Goal: Obtain resource: Obtain resource

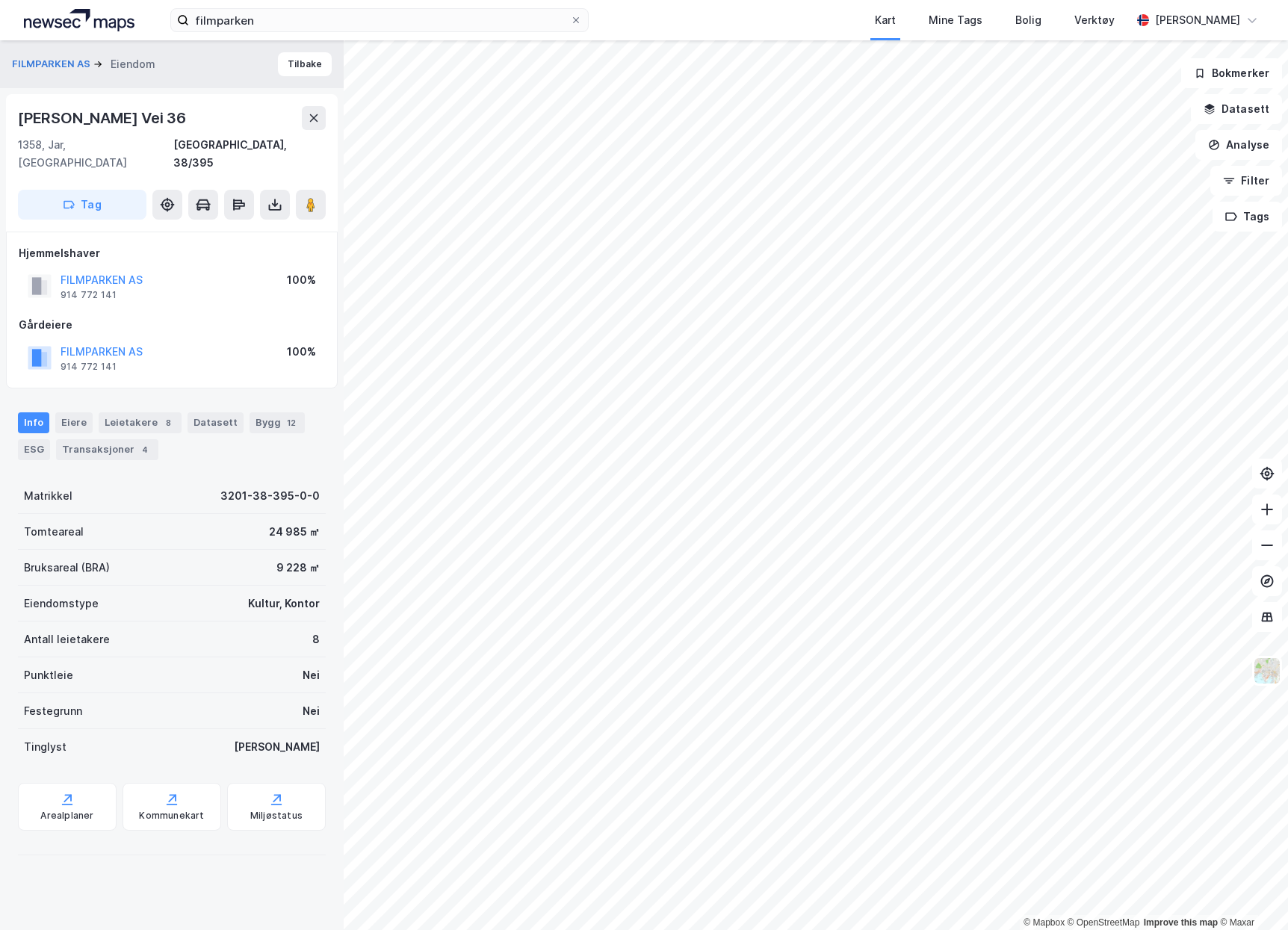
click at [78, 11] on img at bounding box center [79, 20] width 110 height 23
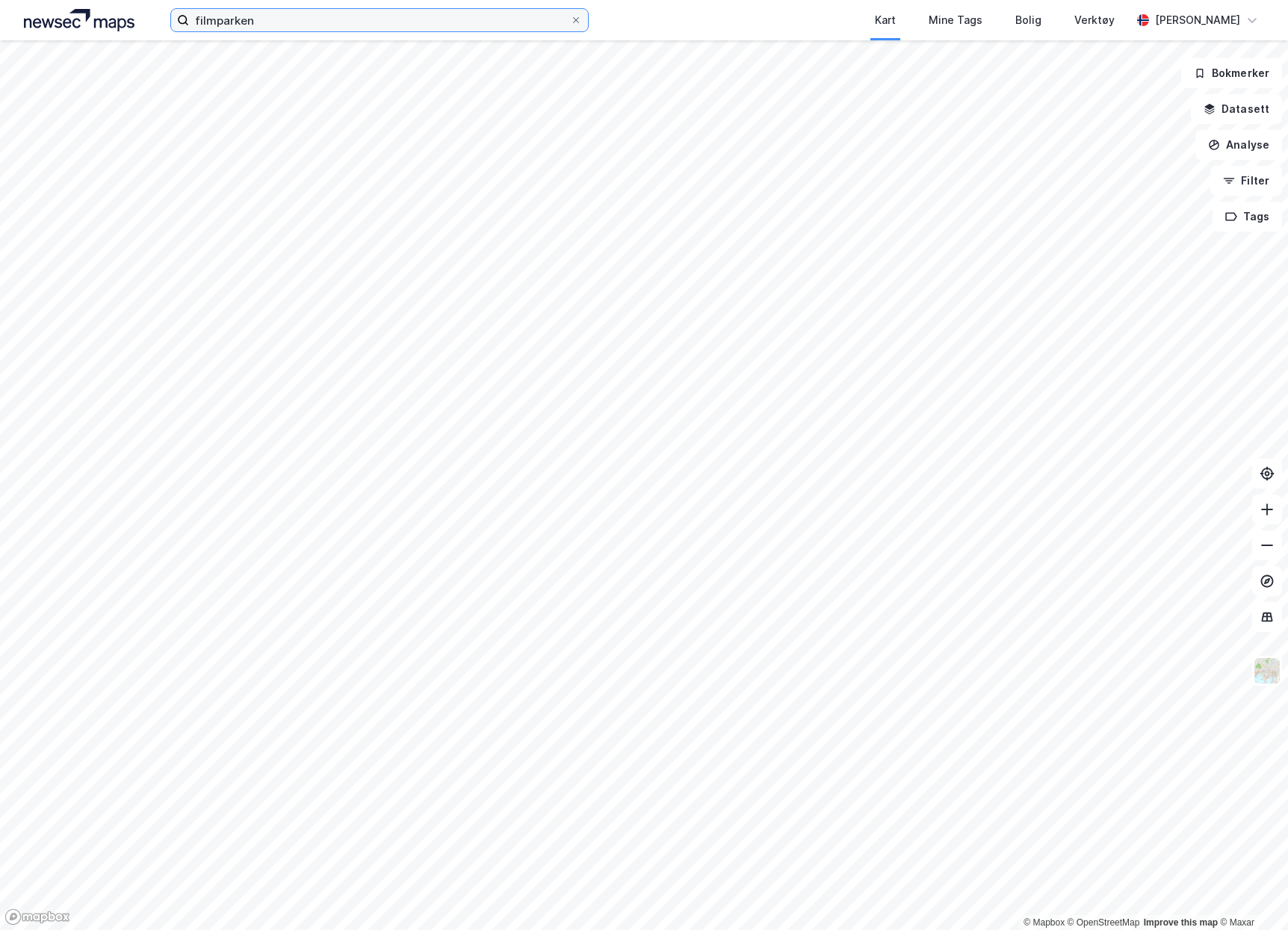
click at [277, 27] on input "filmparken" at bounding box center [379, 20] width 381 height 23
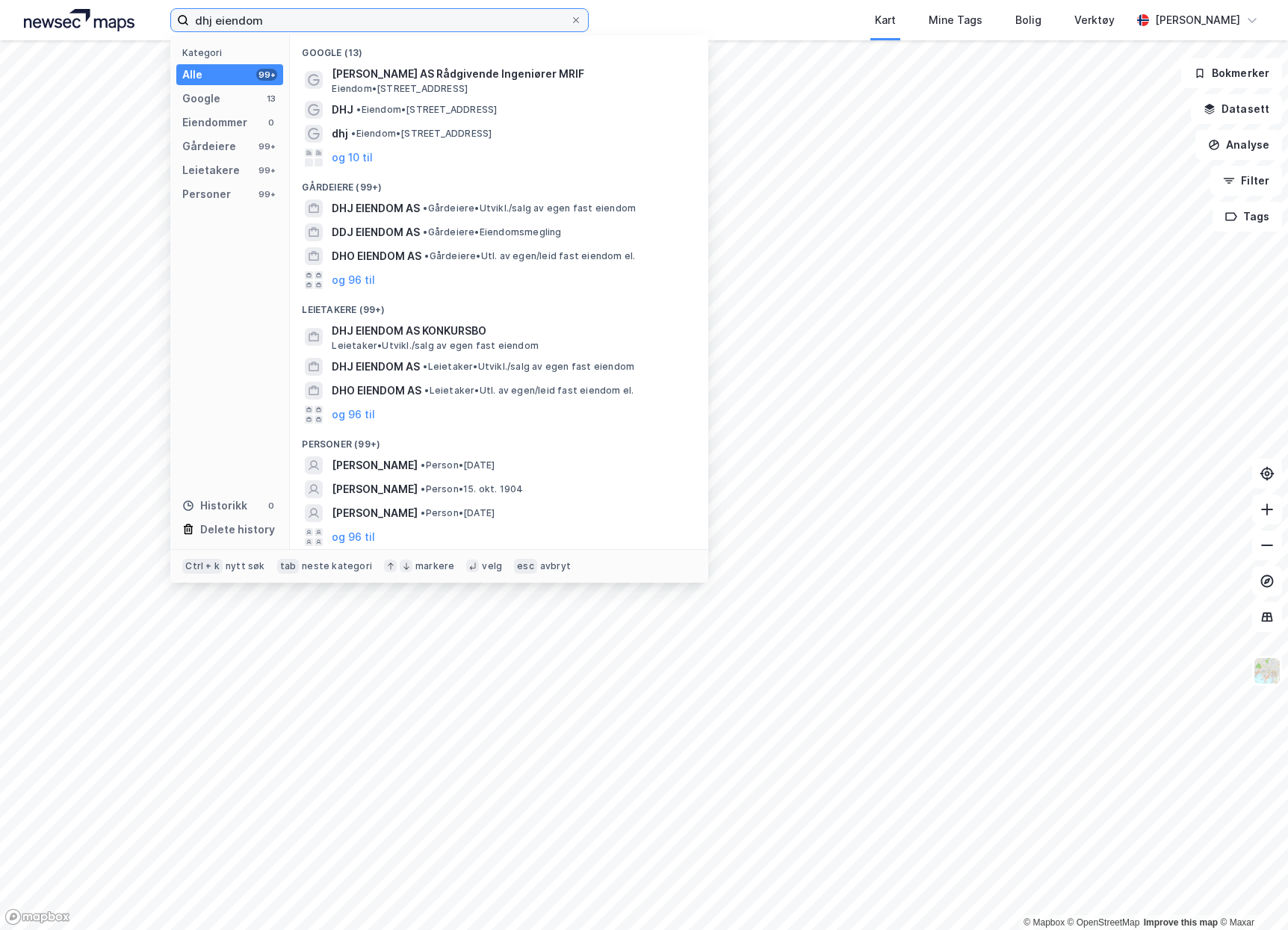
type input "dhj eiendom"
click at [454, 213] on span "• Gårdeiere • [GEOGRAPHIC_DATA]/salg av egen fast eiendom" at bounding box center [529, 208] width 213 height 12
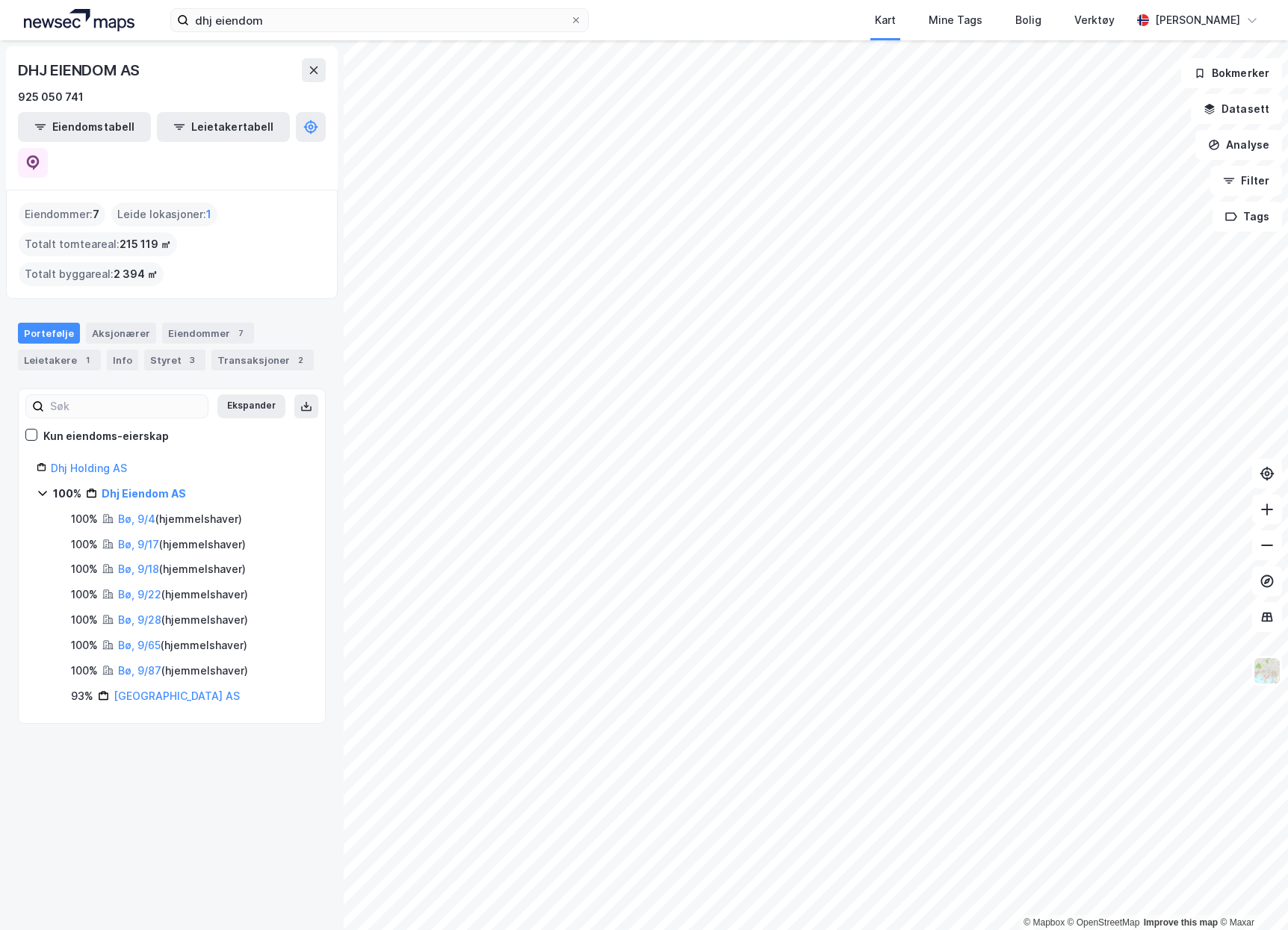
click at [262, 350] on div "Transaksjoner 2" at bounding box center [263, 360] width 102 height 21
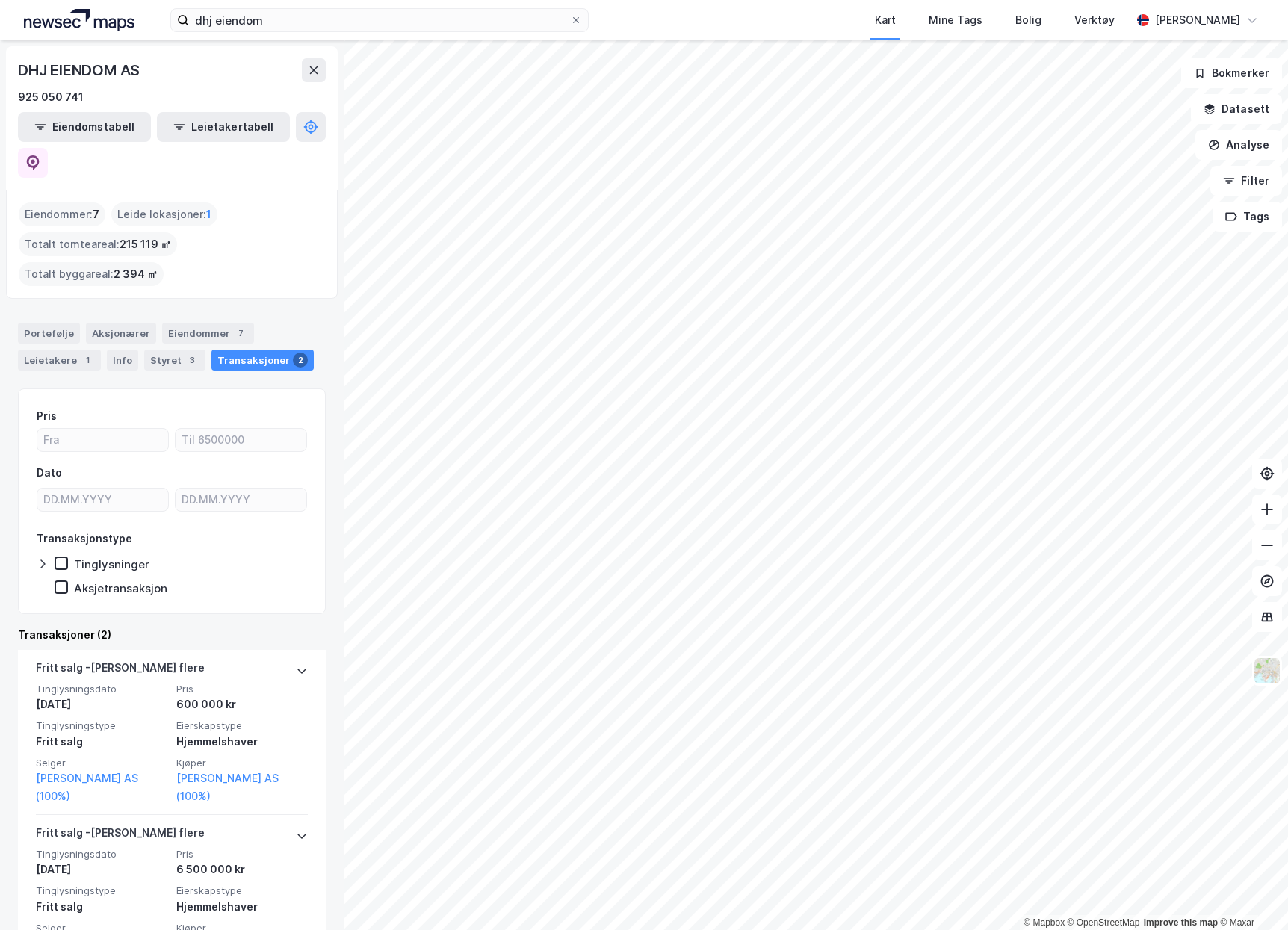
click at [190, 323] on div "Eiendommer 7" at bounding box center [208, 333] width 92 height 21
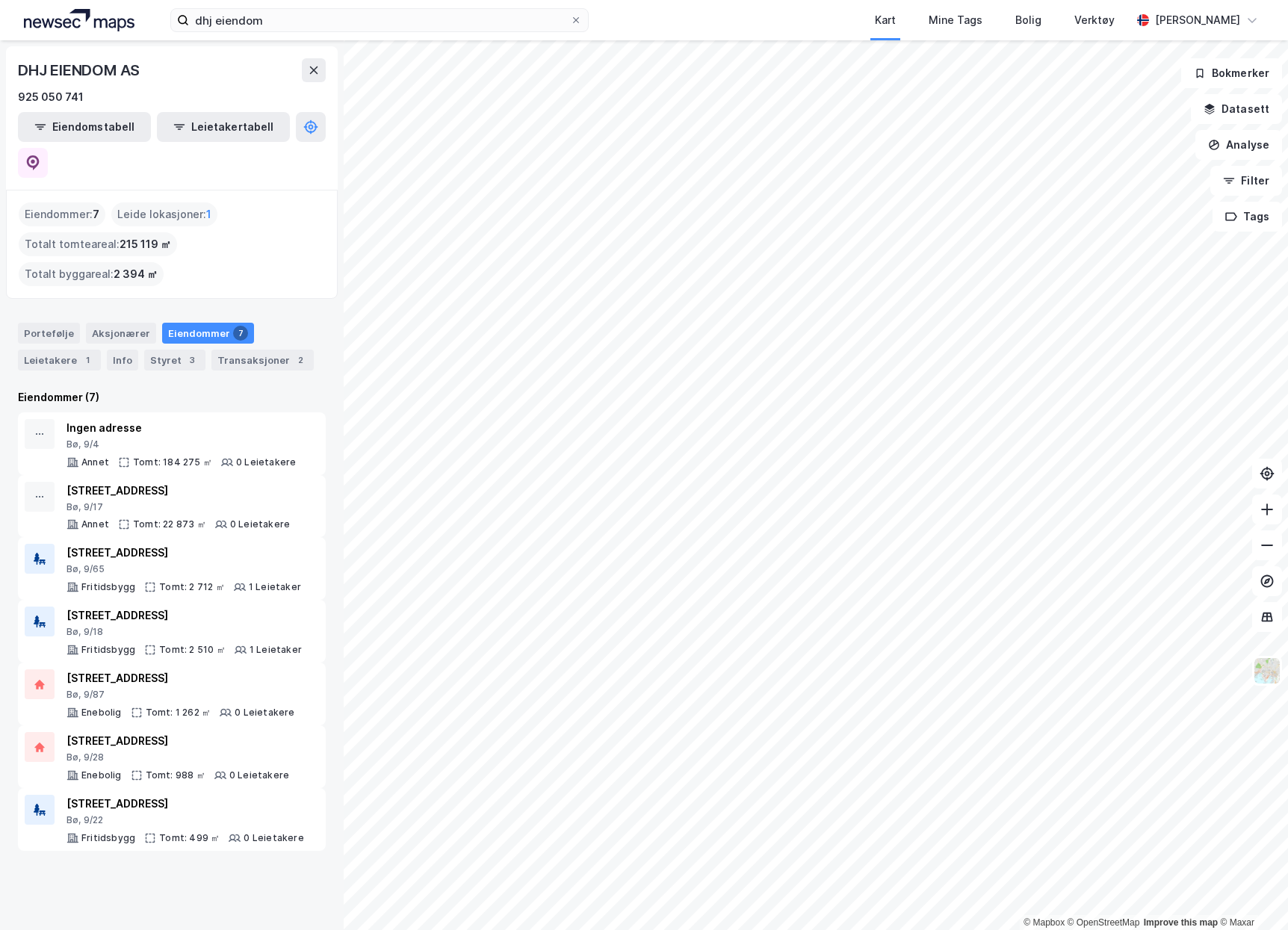
click at [58, 323] on div "Portefølje" at bounding box center [49, 333] width 62 height 21
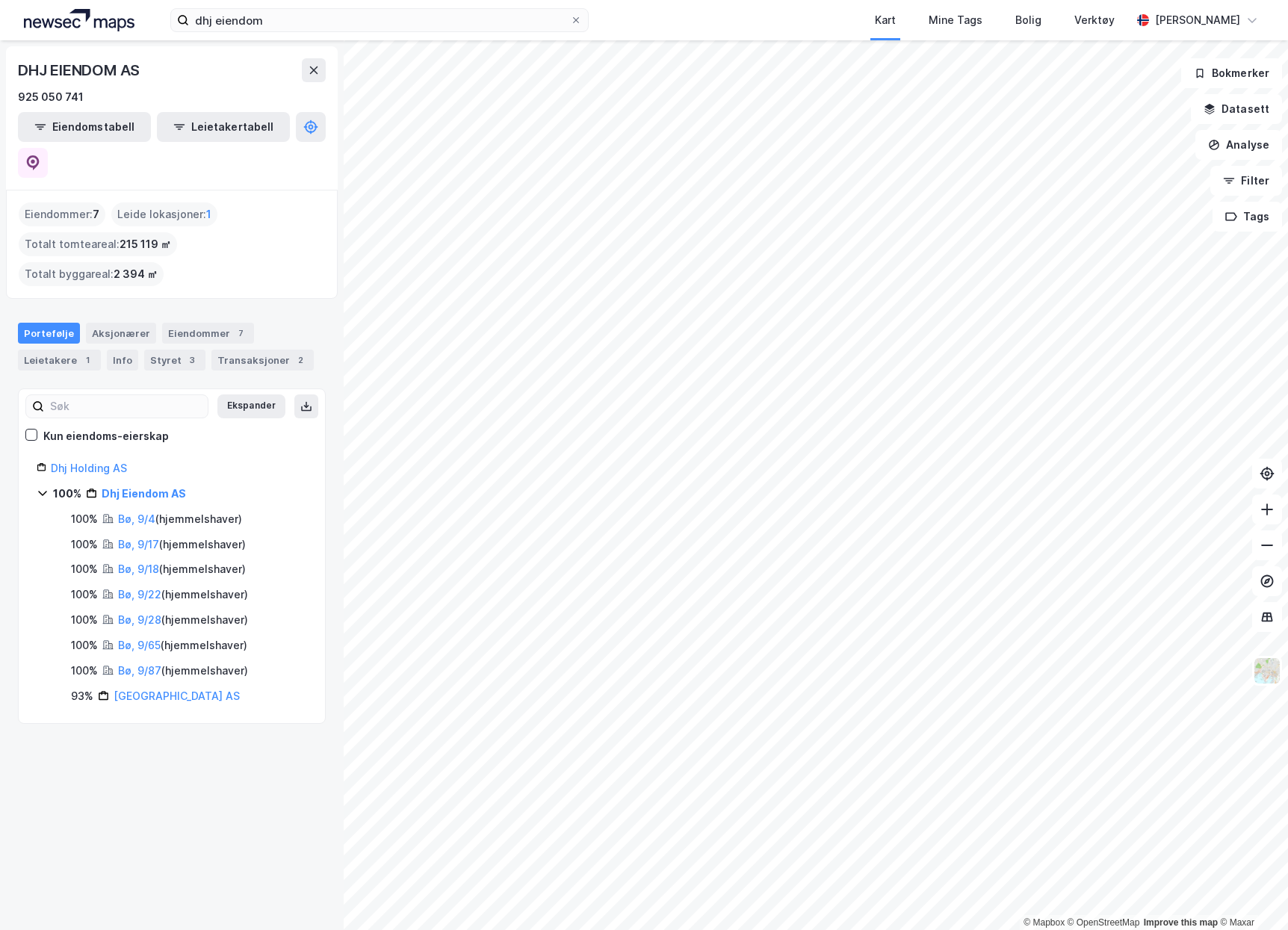
click at [137, 664] on link "Bø, 9/87" at bounding box center [140, 670] width 43 height 13
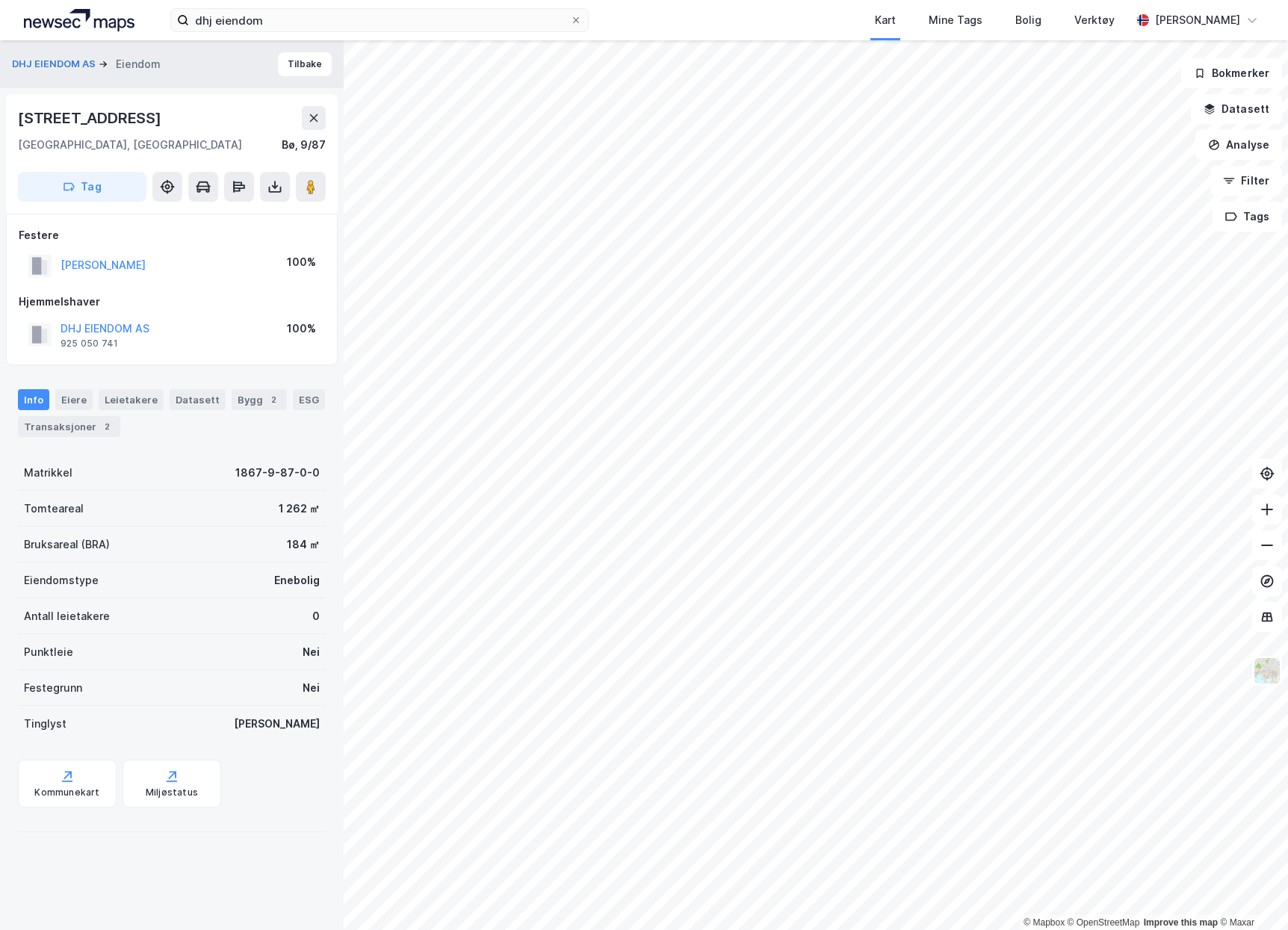
click at [269, 193] on icon at bounding box center [275, 187] width 15 height 15
click at [223, 216] on div "Last ned grunnbok" at bounding box center [201, 217] width 87 height 12
click at [0, 0] on button "DHJ EIENDOM AS" at bounding box center [0, 0] width 0 height 0
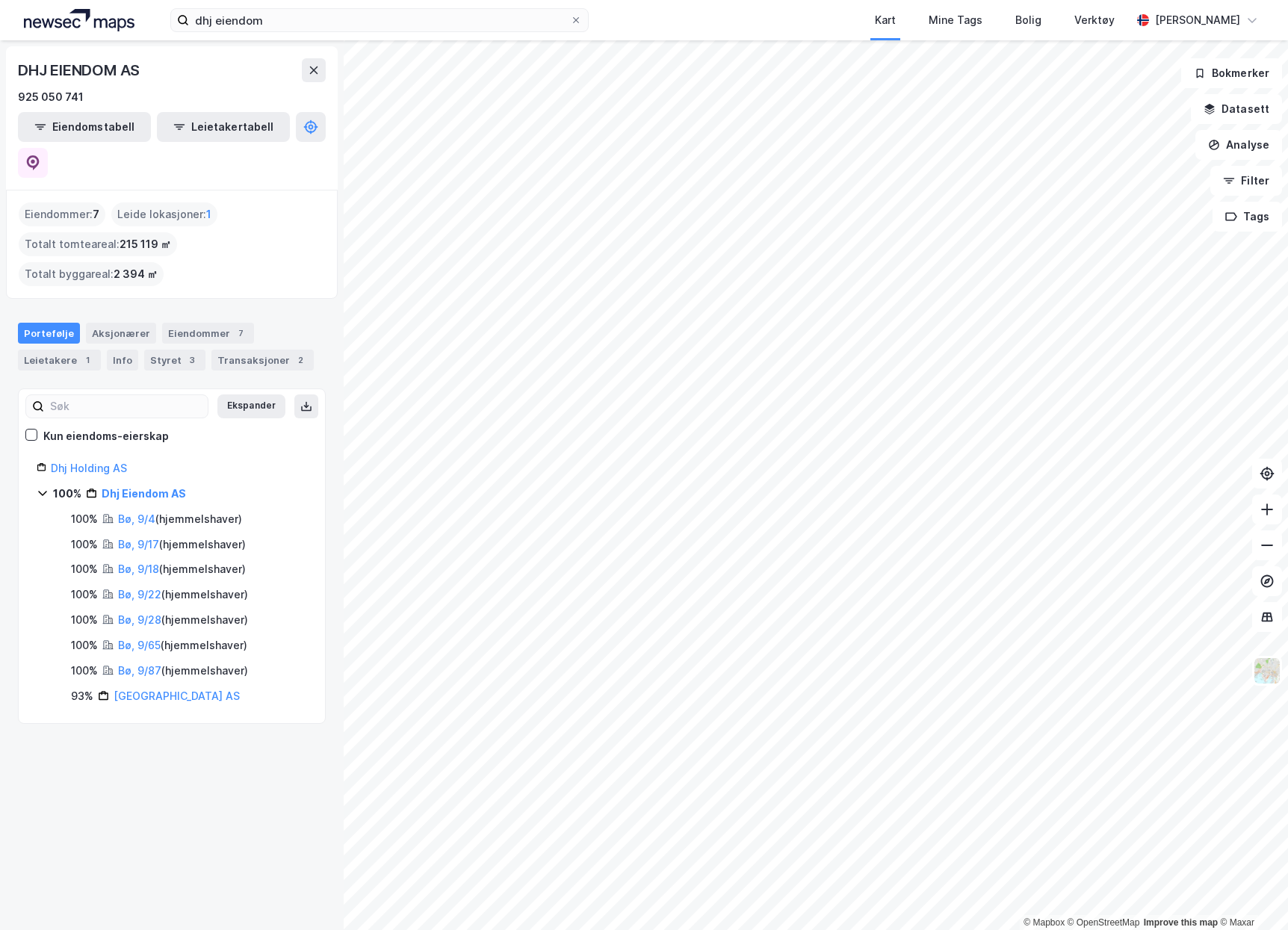
click at [89, 87] on div "DHJ EIENDOM AS 925 050 741" at bounding box center [171, 82] width 308 height 48
click at [190, 674] on div "DHJ EIENDOM AS 925 050 741 Eiendomstabell Leietakertabell Eiendommer : 7 Leide …" at bounding box center [171, 485] width 344 height 890
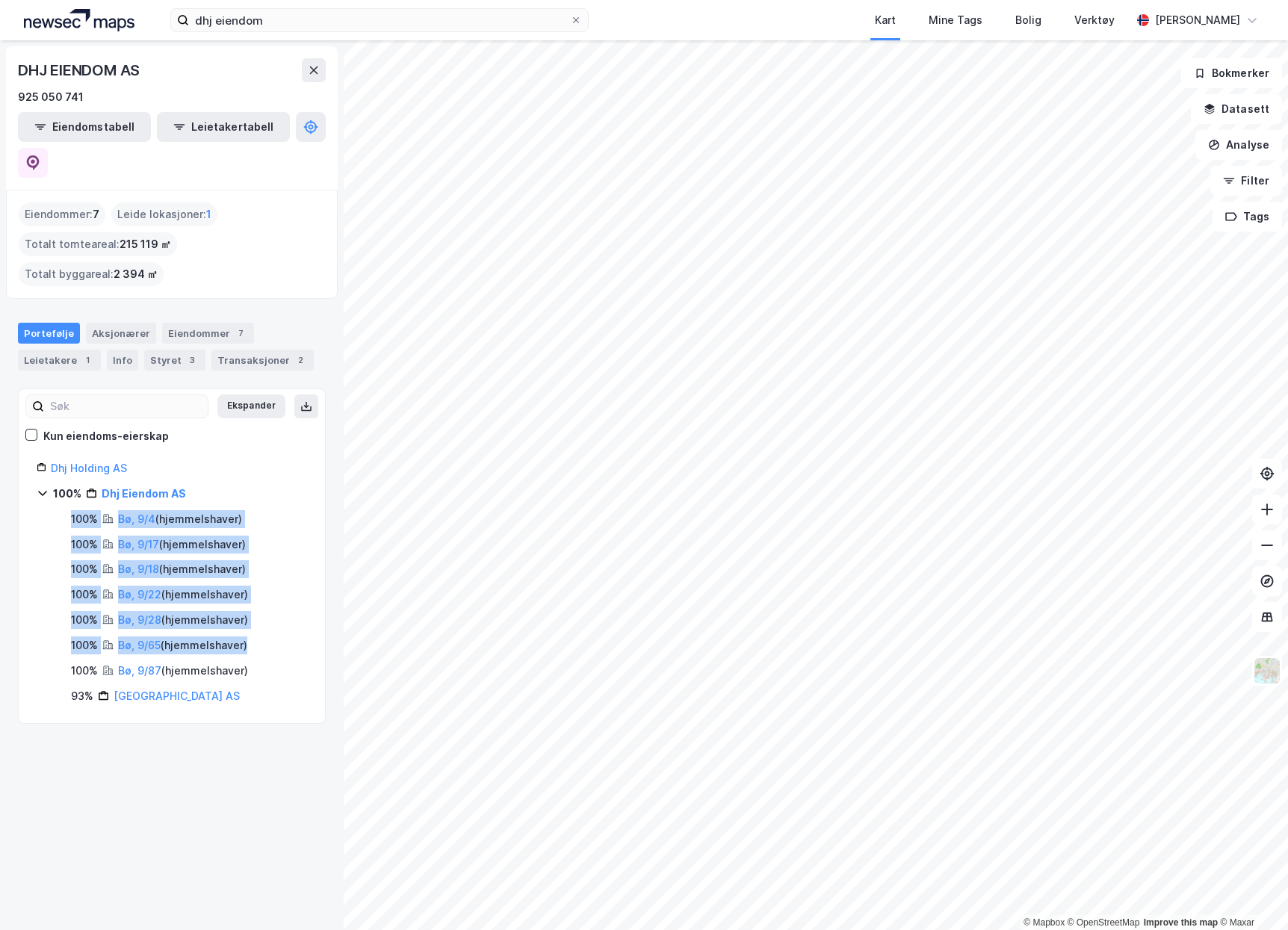
drag, startPoint x: 278, startPoint y: 585, endPoint x: 59, endPoint y: 451, distance: 256.7
click at [59, 510] on div "100% Bø, 9/4 ( hjemmelshaver ) 100% Bø, 9/17 ( hjemmelshaver ) 100% Bø, 9/18 ( …" at bounding box center [181, 608] width 253 height 196
click at [131, 664] on link "Bø, 9/87" at bounding box center [140, 670] width 43 height 13
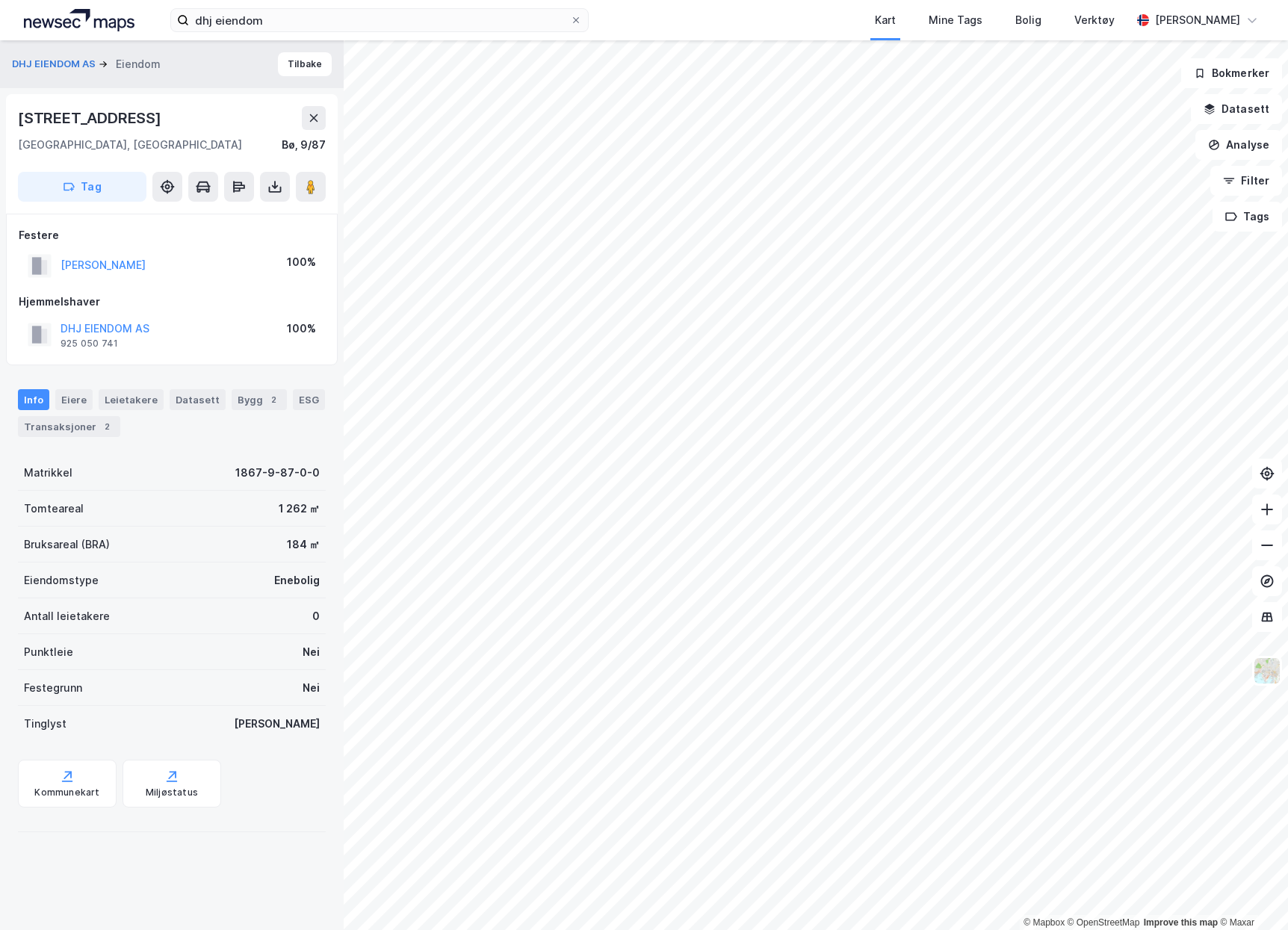
click at [100, 422] on div "2" at bounding box center [107, 427] width 15 height 15
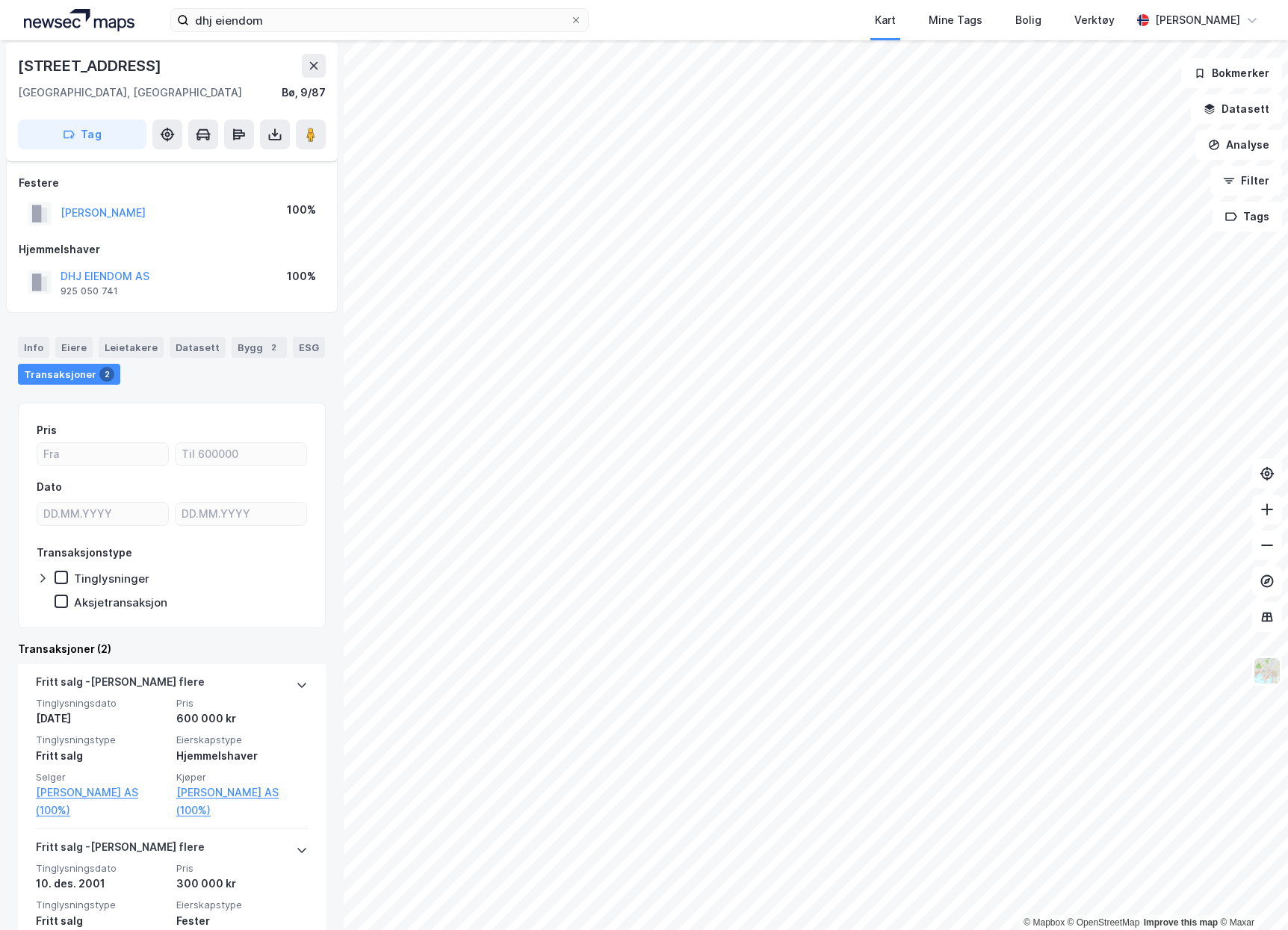
scroll to position [115, 0]
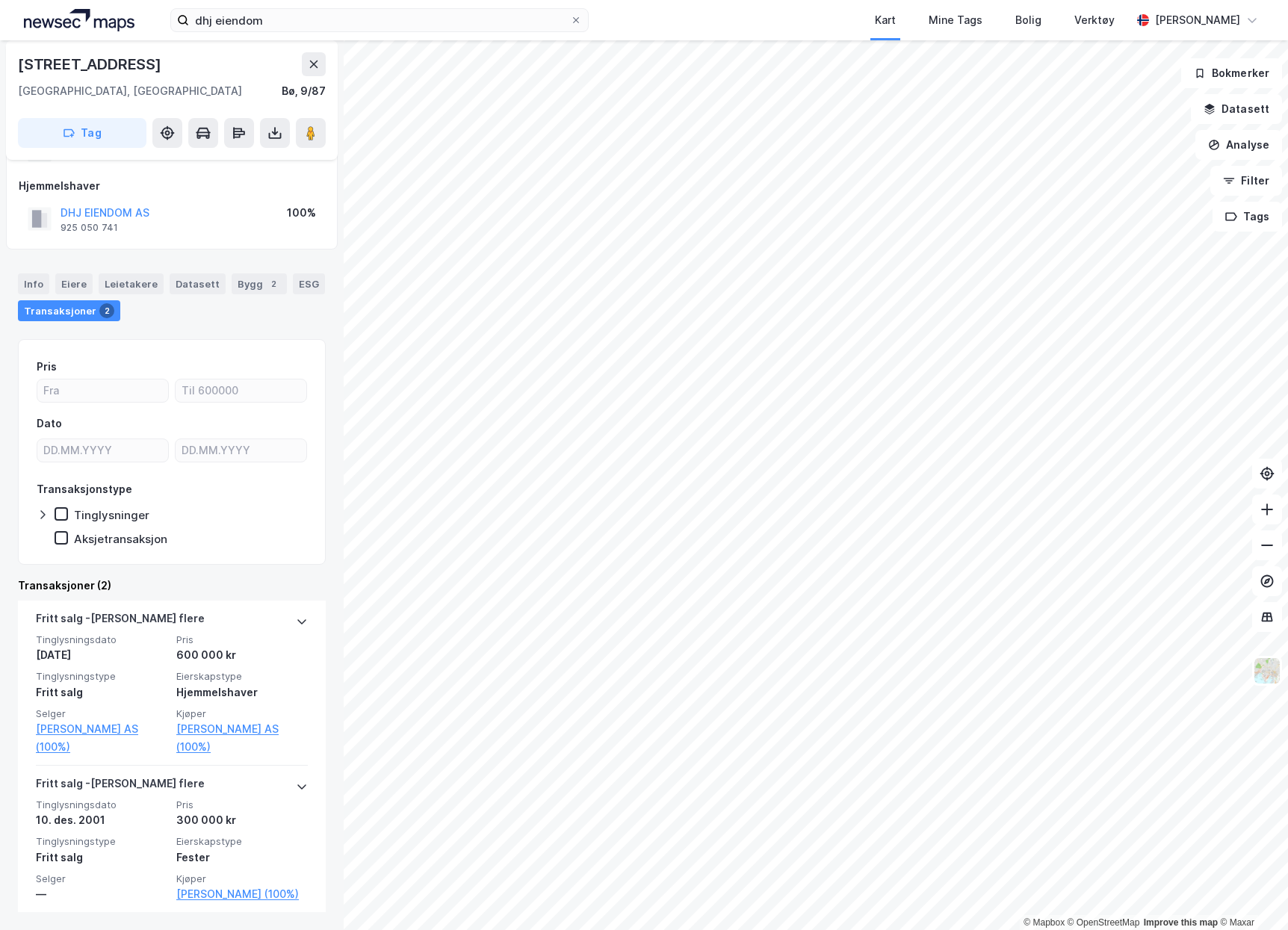
click at [296, 615] on div at bounding box center [302, 621] width 12 height 24
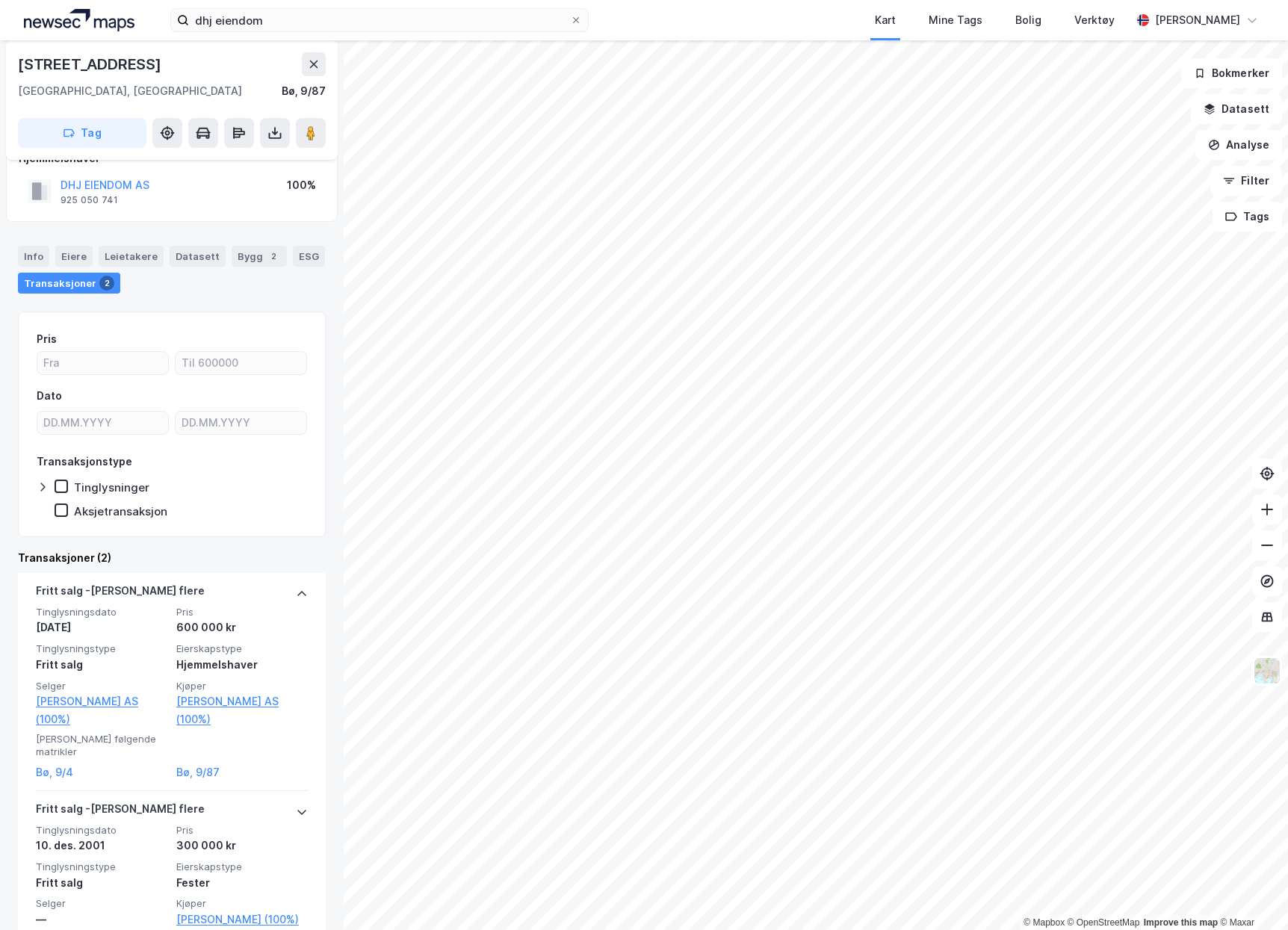
scroll to position [156, 0]
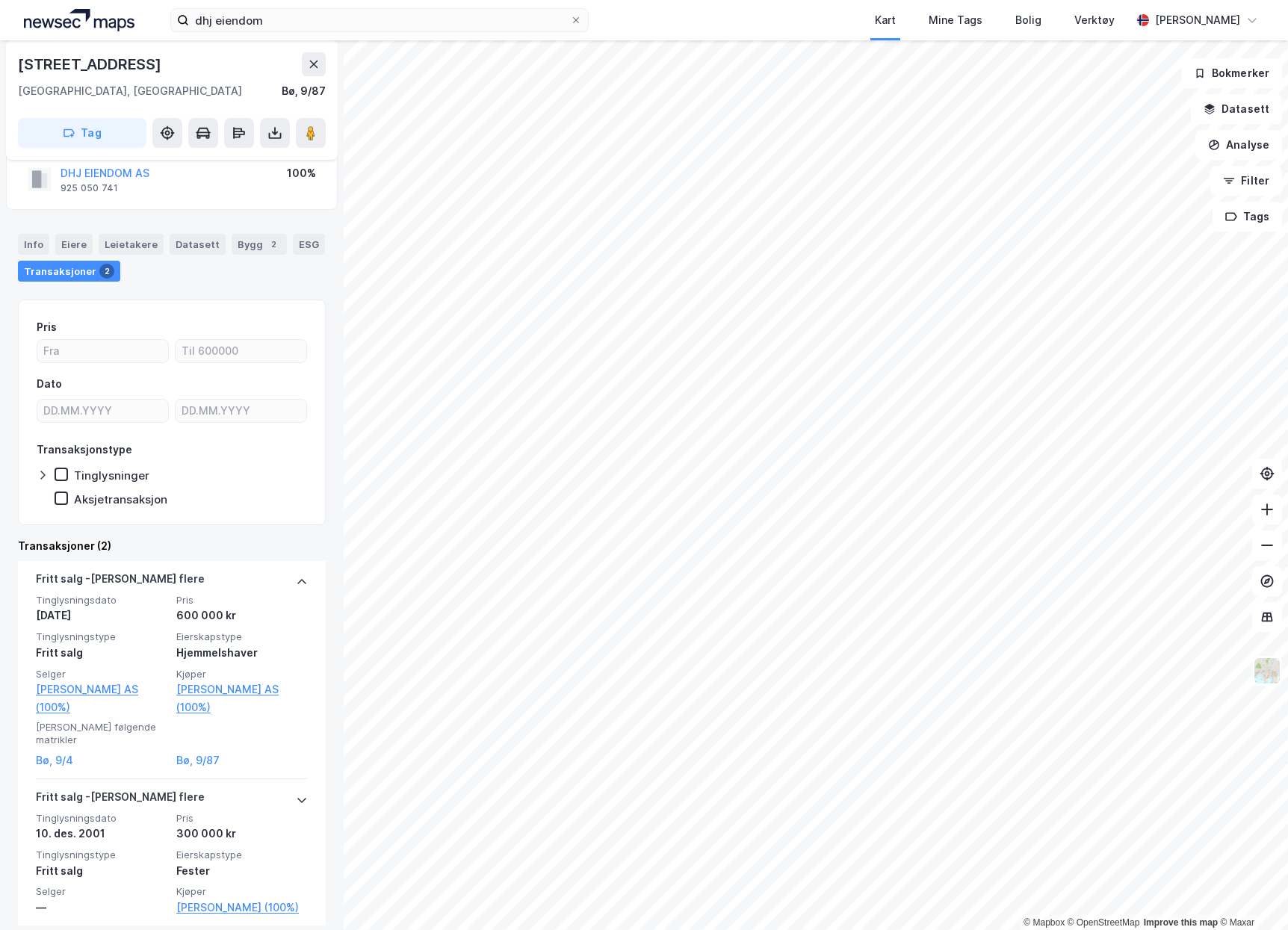
click at [269, 570] on div "[PERSON_NAME] flere" at bounding box center [171, 581] width 272 height 24
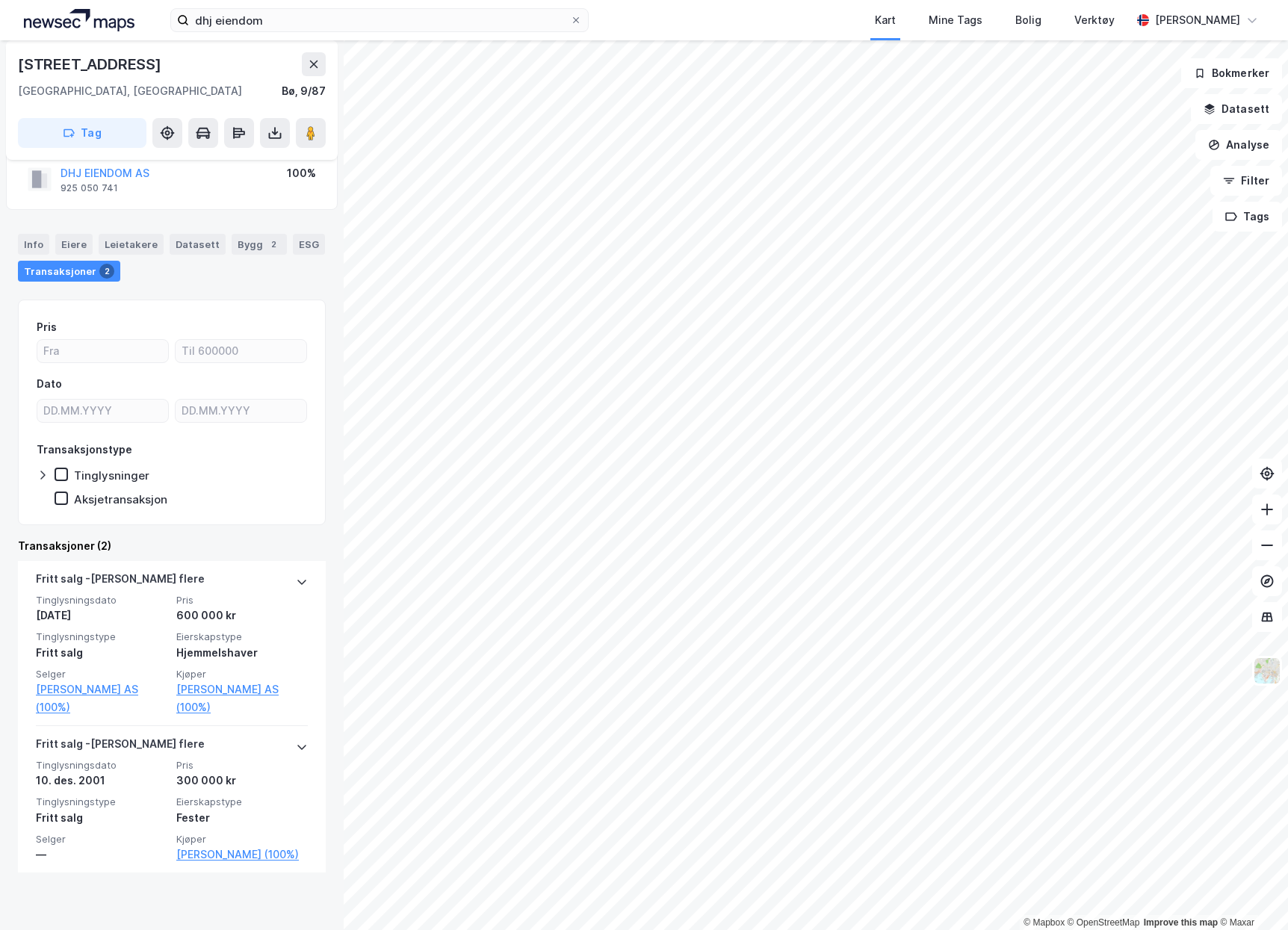
click at [269, 570] on div "Pris Dato Transaksjonstype Tinglysninger Aksjetransaksjon Transaksjoner (2) Fri…" at bounding box center [171, 606] width 308 height 612
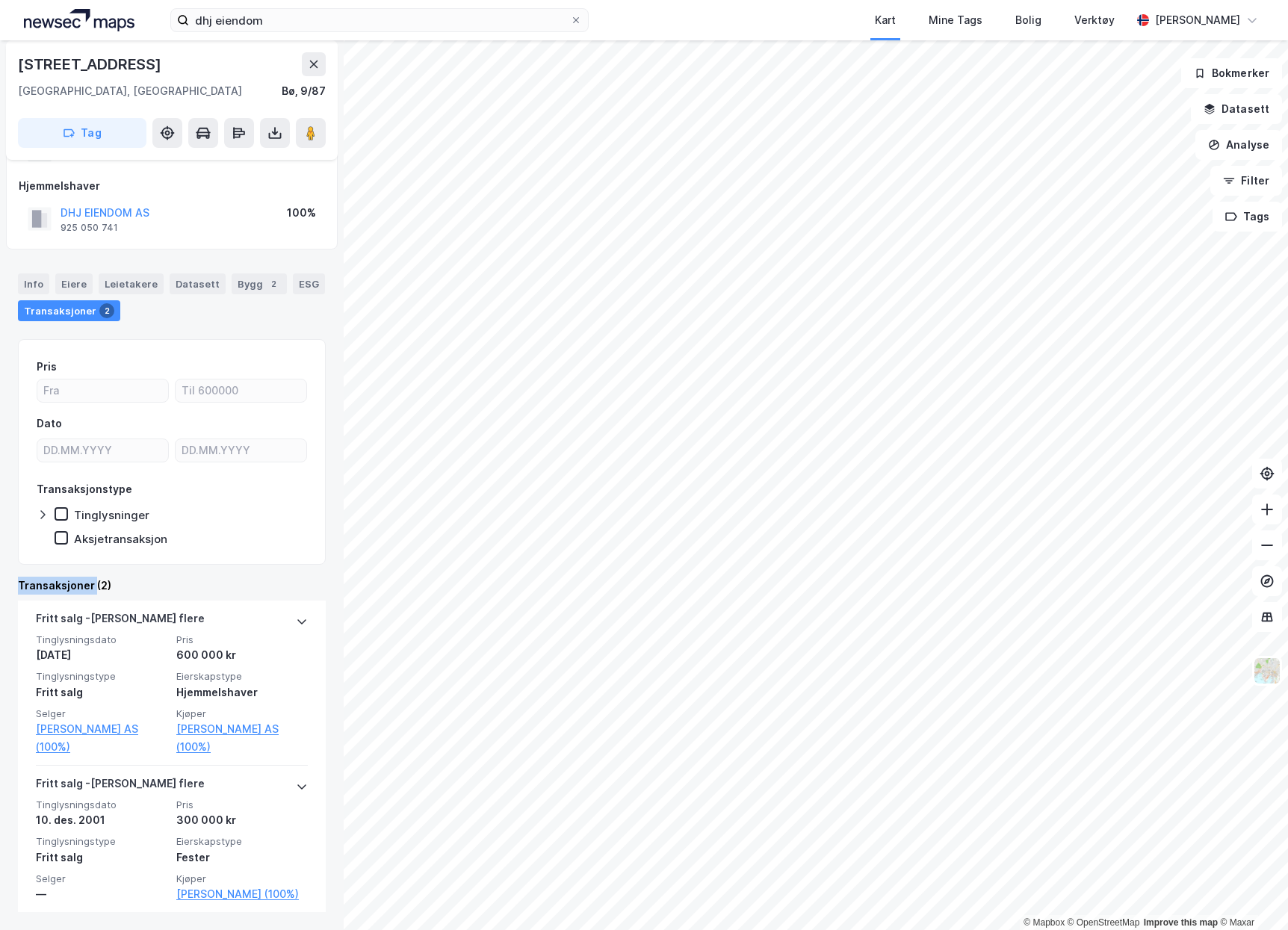
drag, startPoint x: 269, startPoint y: 570, endPoint x: 301, endPoint y: 620, distance: 59.4
click at [301, 620] on div "[PERSON_NAME] flere Tinglysningsdato [DATE] Pris 600 000 kr Tinglysningstype Fr…" at bounding box center [171, 682] width 308 height 165
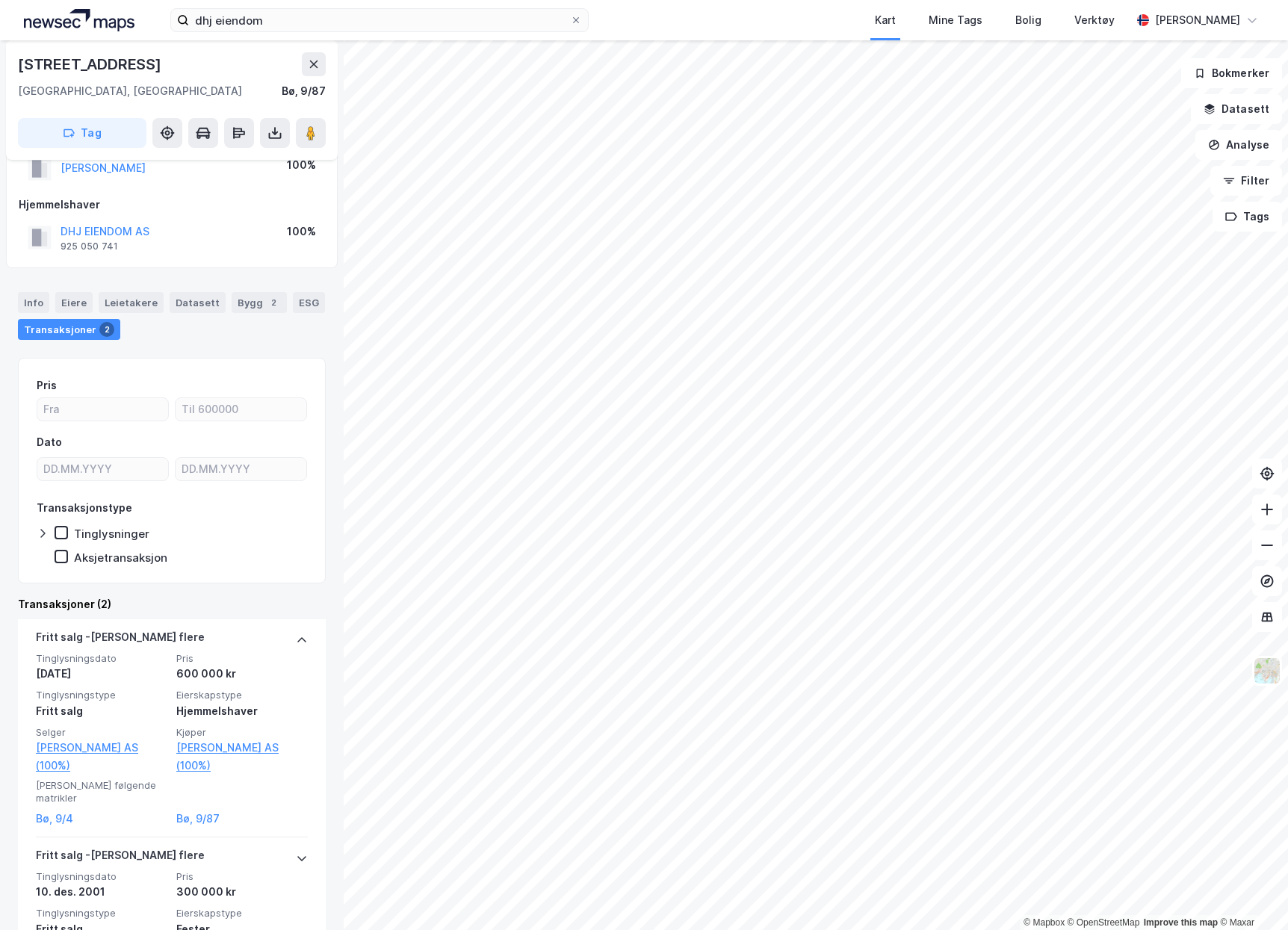
scroll to position [156, 0]
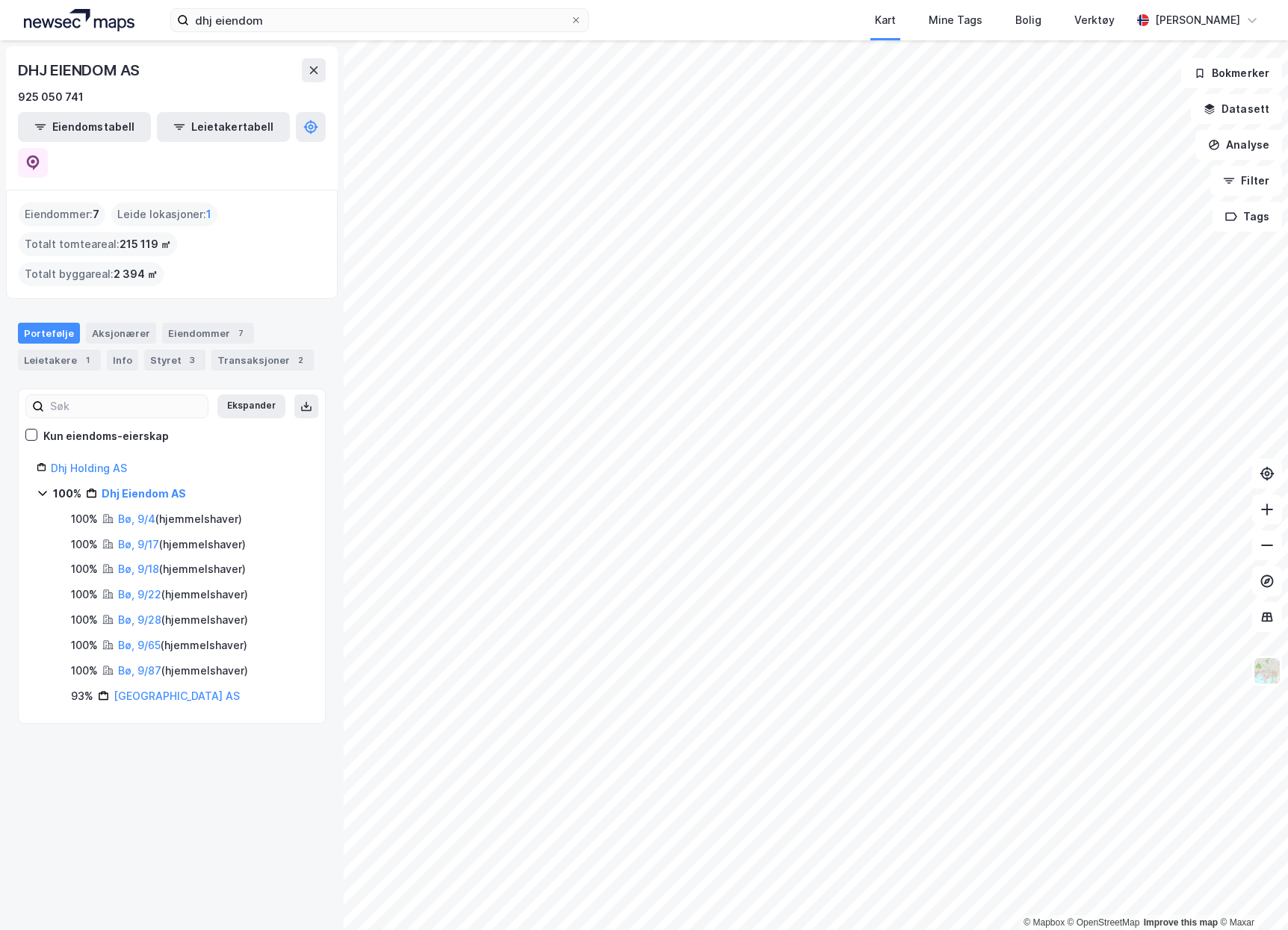
click at [150, 513] on link "Bø, 9/4" at bounding box center [136, 519] width 38 height 13
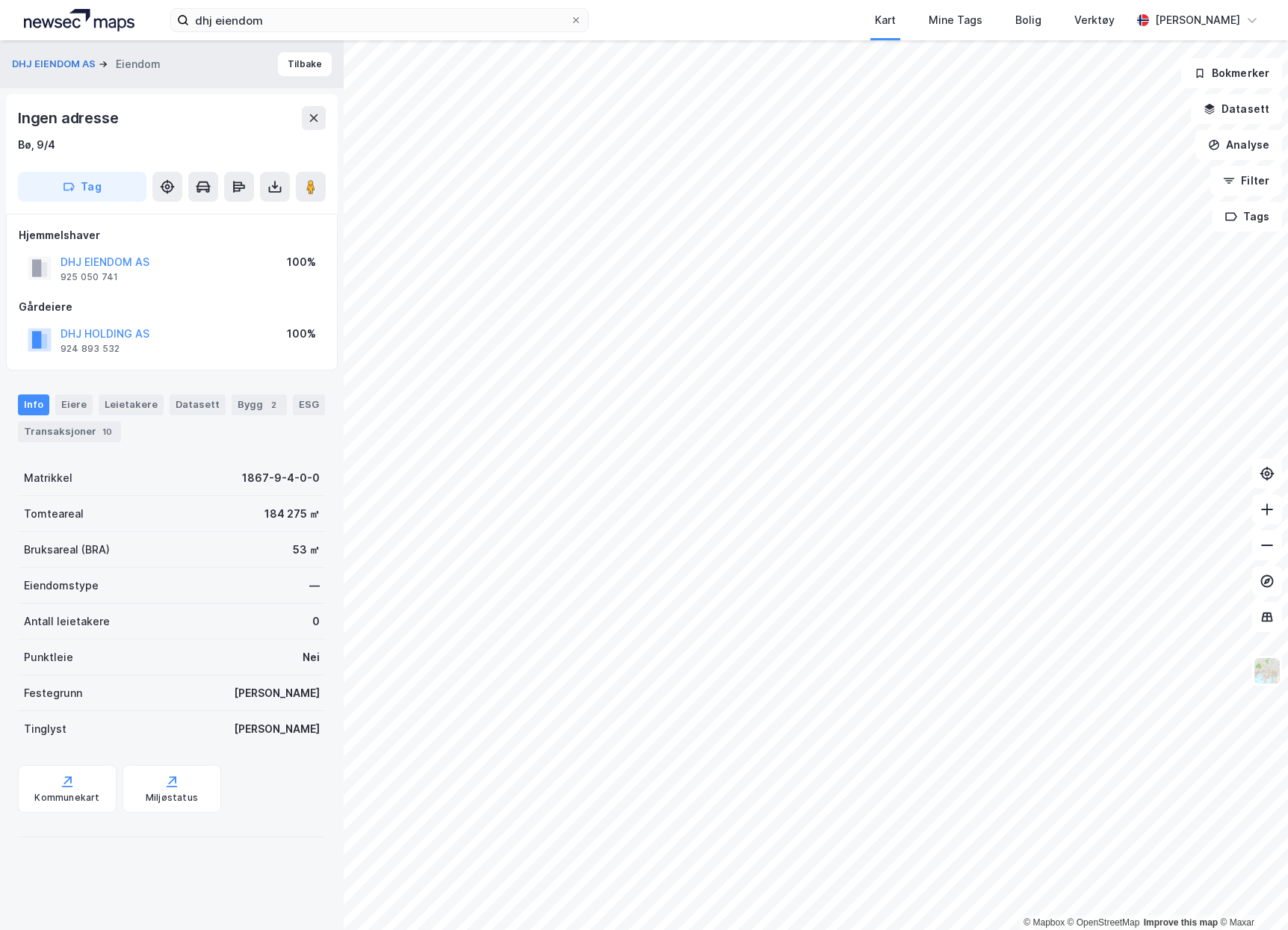
click at [273, 188] on icon at bounding box center [275, 187] width 15 height 15
click at [243, 214] on div "Last ned grunnbok" at bounding box center [201, 217] width 87 height 12
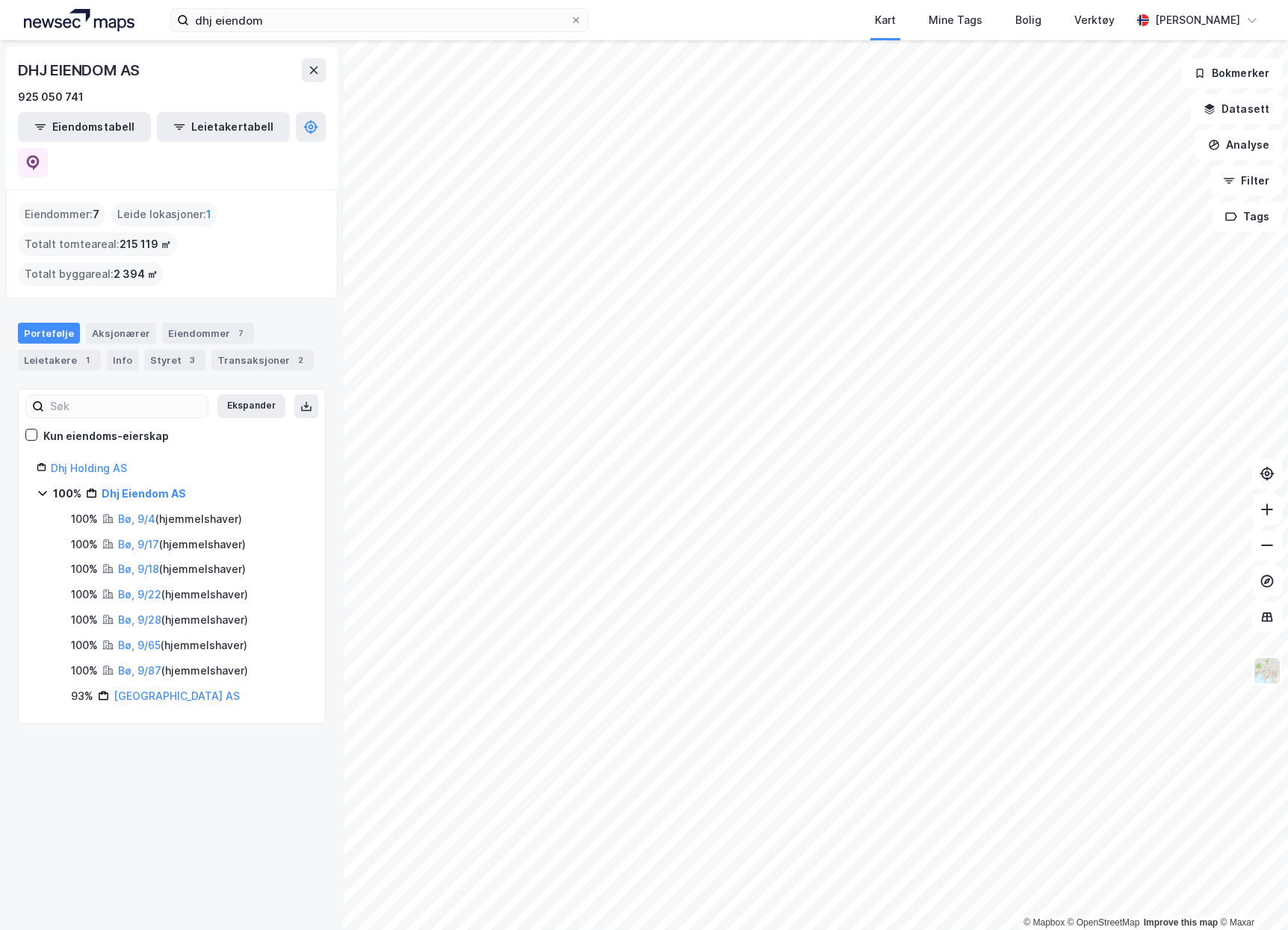
click at [125, 664] on link "Bø, 9/87" at bounding box center [140, 670] width 43 height 13
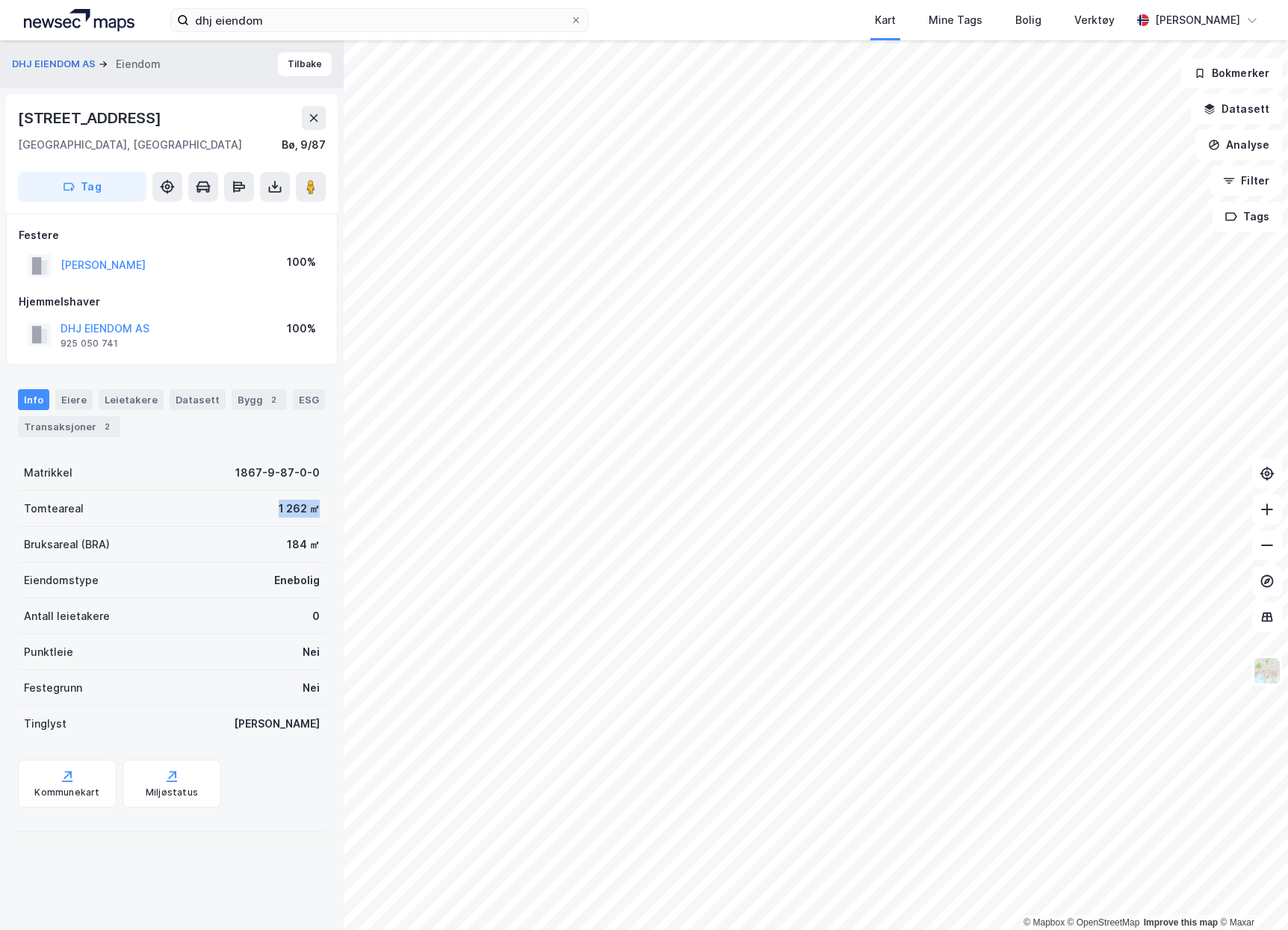
click at [353, 520] on div "© Mapbox © OpenStreetMap Improve this map © Maxar DHJ EIENDOM AS Eiendom Tilbak…" at bounding box center [644, 485] width 1288 height 890
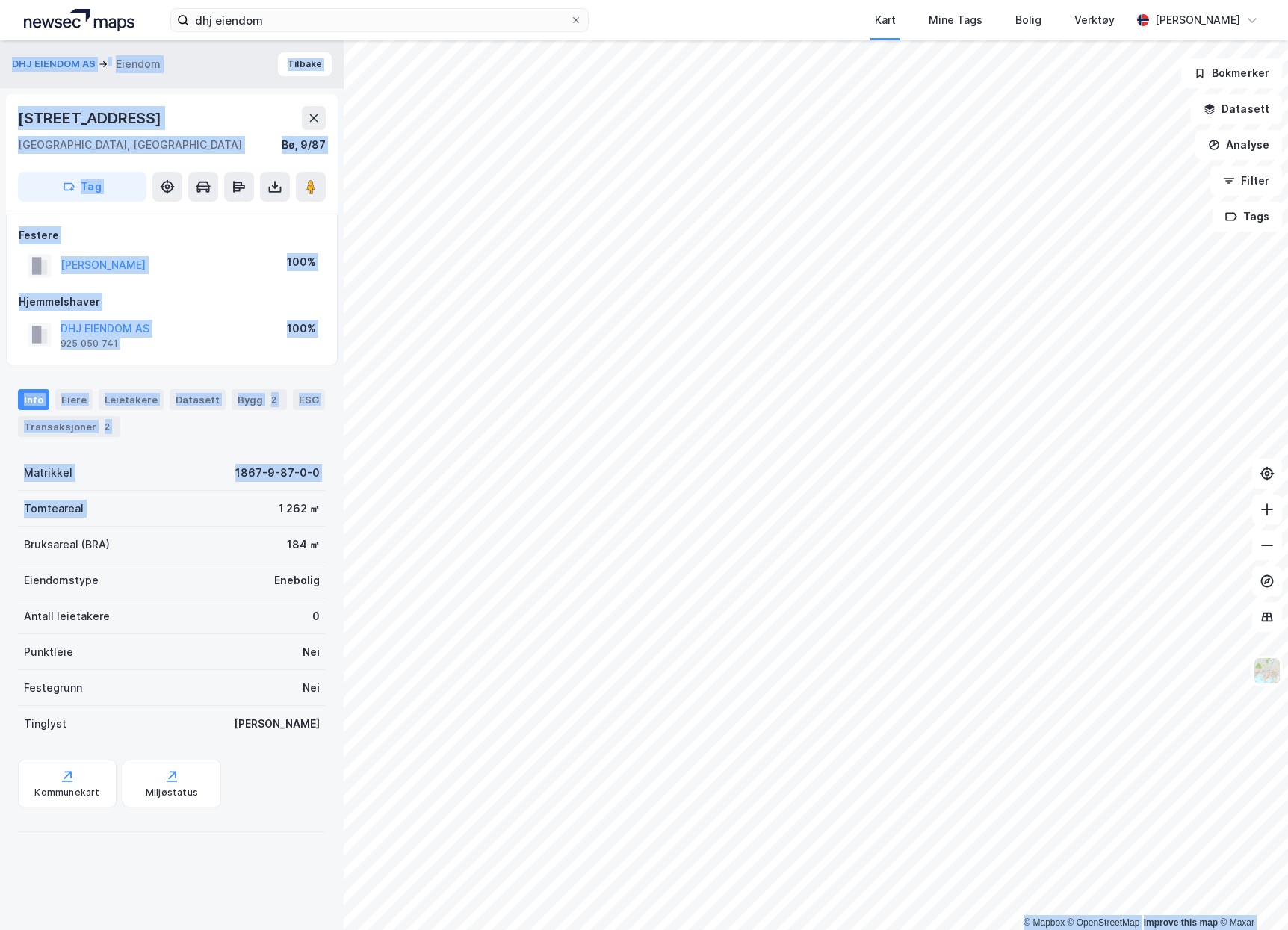
click at [227, 514] on div "Tomteareal 1 262 ㎡" at bounding box center [171, 508] width 308 height 36
